Goal: Transaction & Acquisition: Purchase product/service

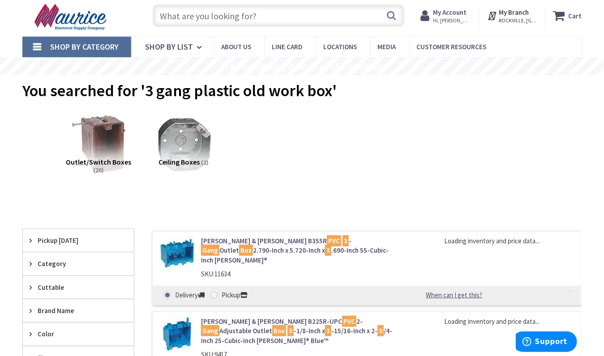
click at [171, 14] on input "text" at bounding box center [278, 15] width 251 height 22
type input "[GEOGRAPHIC_DATA][PERSON_NAME], [GEOGRAPHIC_DATA]"
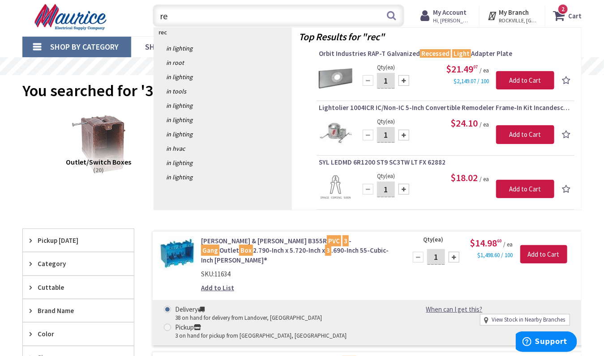
type input "r"
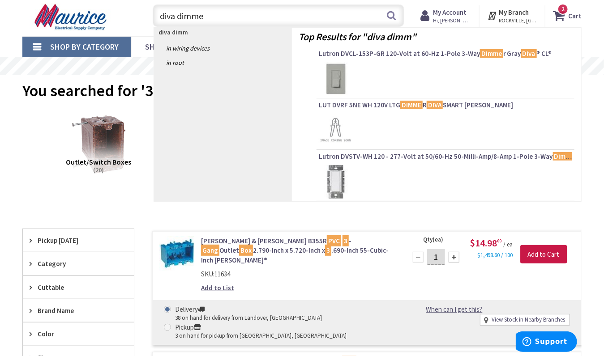
type input "diva dimmer"
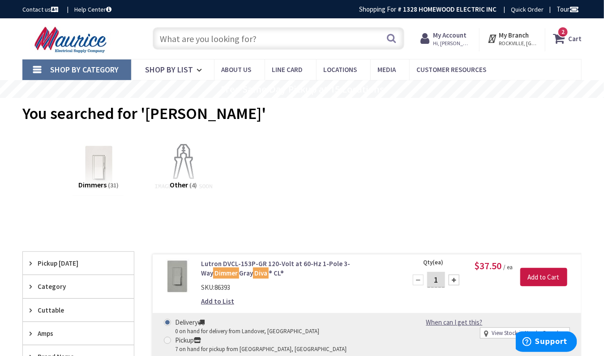
click at [188, 38] on input "text" at bounding box center [278, 38] width 251 height 22
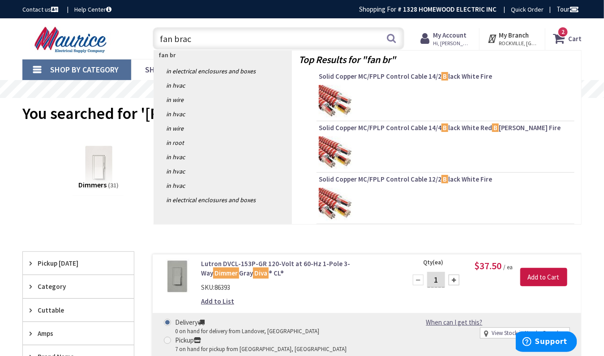
type input "fan brace"
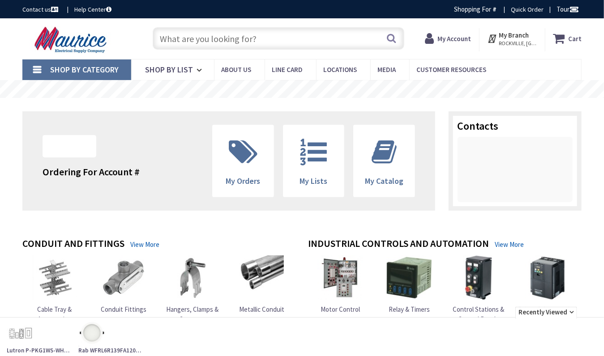
click at [178, 41] on input "text" at bounding box center [278, 38] width 251 height 22
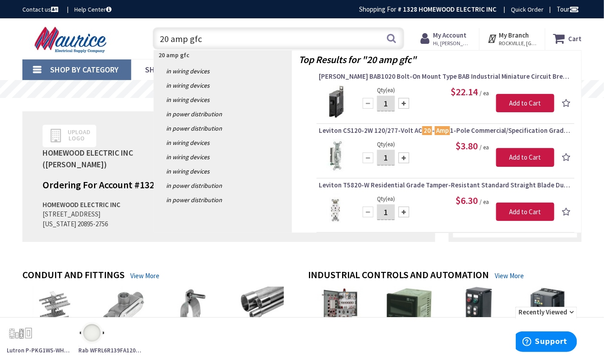
type input "20 amp gfci"
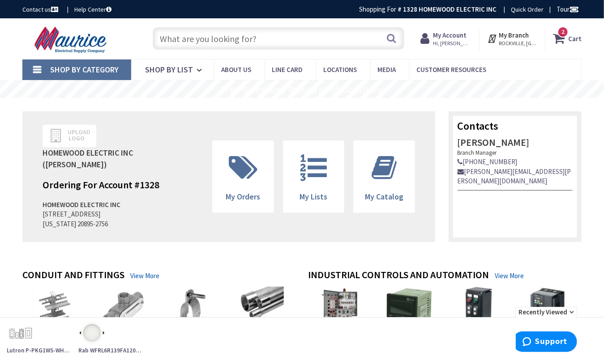
click at [208, 37] on input "text" at bounding box center [278, 38] width 251 height 22
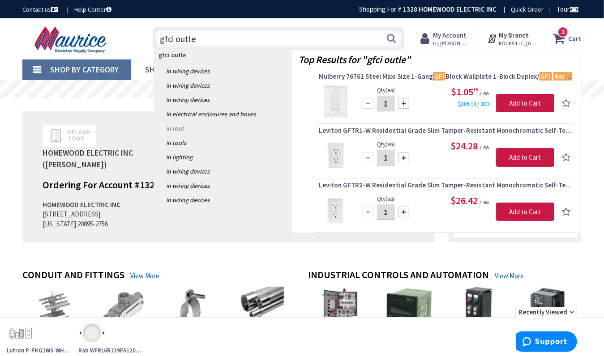
type input "gfci outlet"
